Goal: Information Seeking & Learning: Learn about a topic

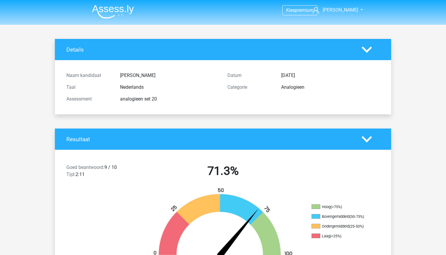
click at [123, 14] on img at bounding box center [113, 12] width 42 height 14
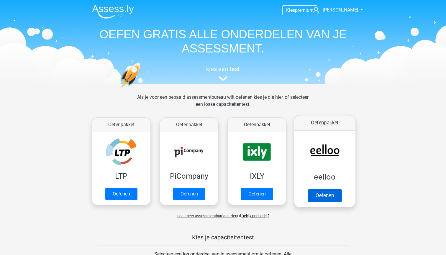
click at [318, 189] on link "Oefenen" at bounding box center [325, 195] width 34 height 13
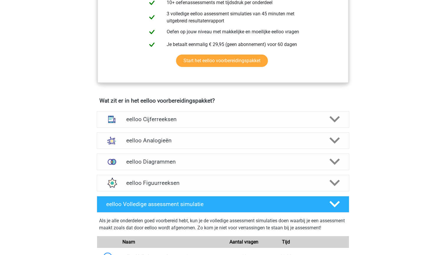
scroll to position [282, 0]
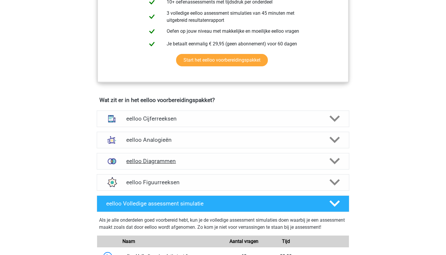
click at [193, 165] on h4 "eelloo Diagrammen" at bounding box center [222, 161] width 193 height 7
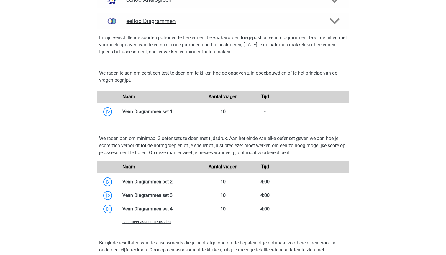
scroll to position [481, 0]
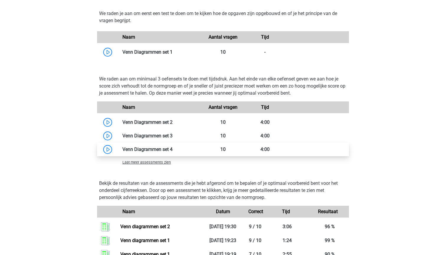
click at [172, 152] on link at bounding box center [172, 150] width 0 height 6
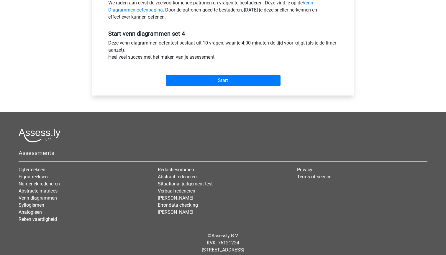
scroll to position [185, 0]
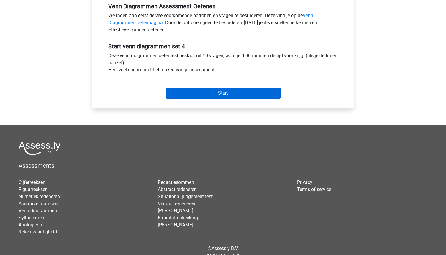
click at [222, 95] on input "Start" at bounding box center [223, 93] width 115 height 11
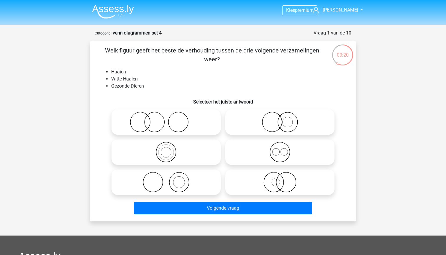
click at [282, 188] on icon at bounding box center [280, 182] width 104 height 21
click at [282, 179] on input "radio" at bounding box center [282, 177] width 4 height 4
radio input "true"
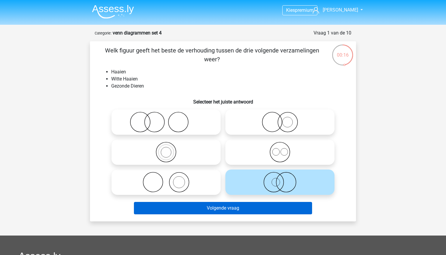
click at [243, 208] on button "Volgende vraag" at bounding box center [223, 208] width 178 height 12
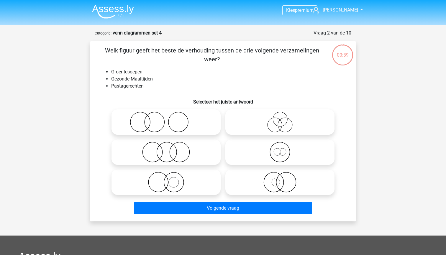
scroll to position [29, 0]
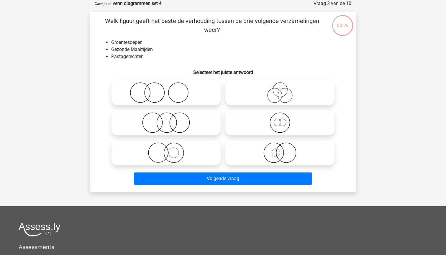
click at [201, 124] on icon at bounding box center [166, 122] width 104 height 21
click at [170, 120] on input "radio" at bounding box center [168, 118] width 4 height 4
radio input "true"
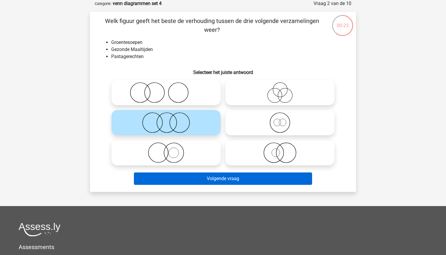
click at [223, 181] on button "Volgende vraag" at bounding box center [223, 178] width 178 height 12
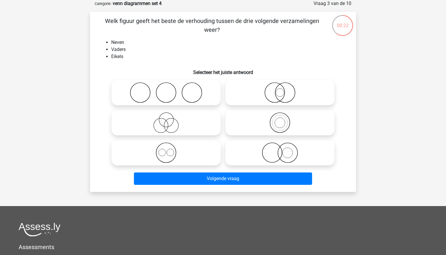
click at [153, 120] on icon at bounding box center [166, 122] width 104 height 21
click at [166, 120] on input "radio" at bounding box center [168, 118] width 4 height 4
radio input "true"
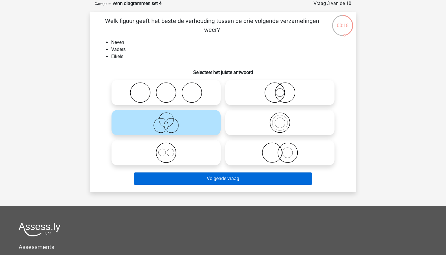
click at [266, 178] on button "Volgende vraag" at bounding box center [223, 178] width 178 height 12
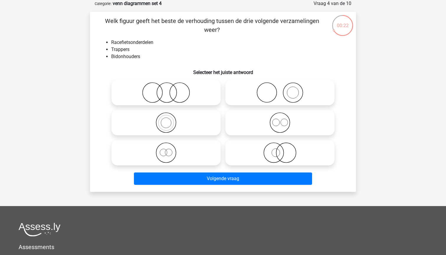
click at [286, 121] on icon at bounding box center [280, 122] width 104 height 21
click at [284, 120] on input "radio" at bounding box center [282, 118] width 4 height 4
radio input "true"
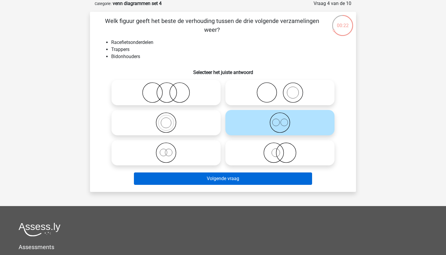
click at [259, 177] on button "Volgende vraag" at bounding box center [223, 178] width 178 height 12
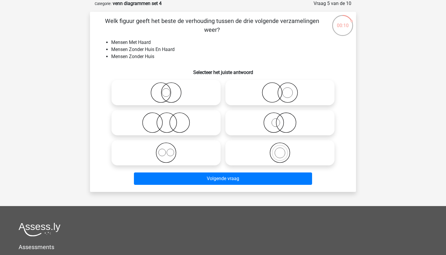
click at [262, 94] on circle at bounding box center [272, 93] width 20 height 20
click at [280, 90] on input "radio" at bounding box center [282, 88] width 4 height 4
radio input "true"
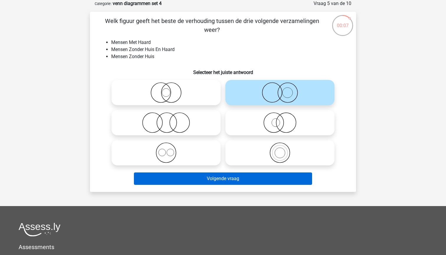
click at [273, 182] on button "Volgende vraag" at bounding box center [223, 178] width 178 height 12
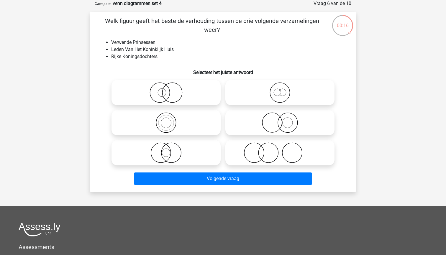
click at [315, 86] on icon at bounding box center [280, 92] width 104 height 21
click at [284, 86] on input "radio" at bounding box center [282, 88] width 4 height 4
radio input "true"
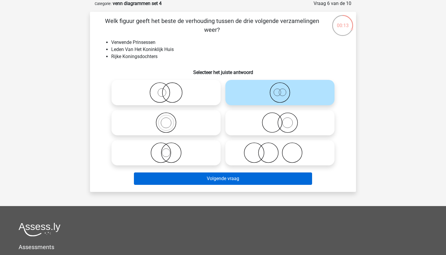
click at [216, 180] on button "Volgende vraag" at bounding box center [223, 178] width 178 height 12
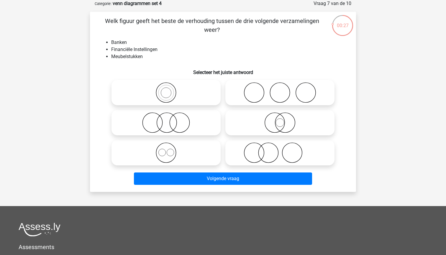
click at [172, 121] on icon at bounding box center [166, 122] width 104 height 21
click at [170, 120] on input "radio" at bounding box center [168, 118] width 4 height 4
radio input "true"
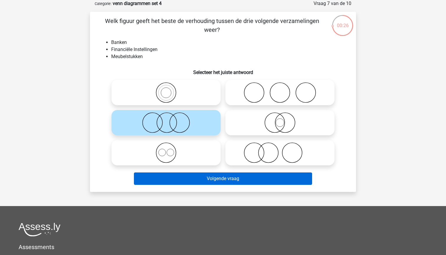
click at [193, 175] on button "Volgende vraag" at bounding box center [223, 178] width 178 height 12
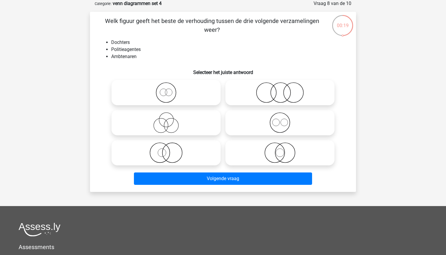
click at [177, 150] on icon at bounding box center [166, 152] width 104 height 21
click at [170, 150] on input "radio" at bounding box center [168, 148] width 4 height 4
radio input "true"
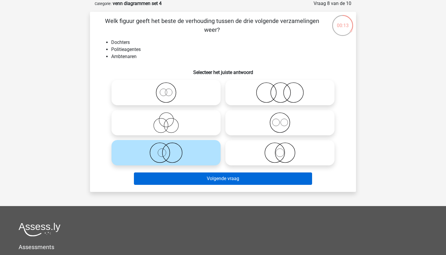
click at [188, 180] on button "Volgende vraag" at bounding box center [223, 178] width 178 height 12
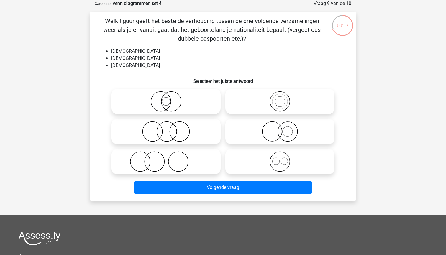
click at [298, 152] on icon at bounding box center [280, 161] width 104 height 21
click at [284, 155] on input "radio" at bounding box center [282, 157] width 4 height 4
radio input "true"
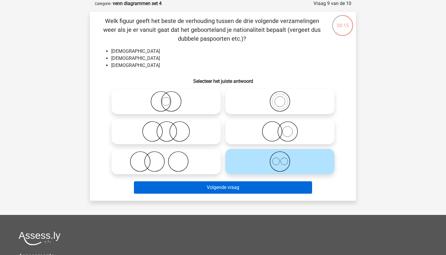
click at [279, 187] on button "Volgende vraag" at bounding box center [223, 187] width 178 height 12
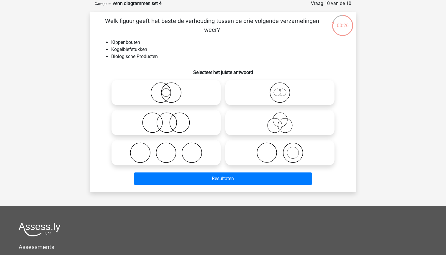
click at [189, 137] on div at bounding box center [166, 123] width 114 height 30
click at [196, 124] on icon at bounding box center [166, 122] width 104 height 21
click at [170, 120] on input "radio" at bounding box center [168, 118] width 4 height 4
radio input "true"
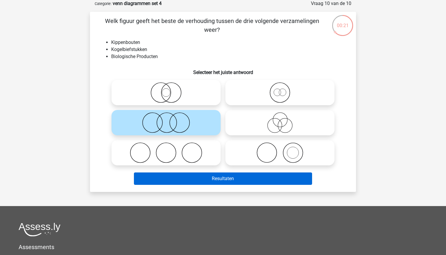
click at [203, 177] on button "Resultaten" at bounding box center [223, 178] width 178 height 12
